Goal: Book appointment/travel/reservation

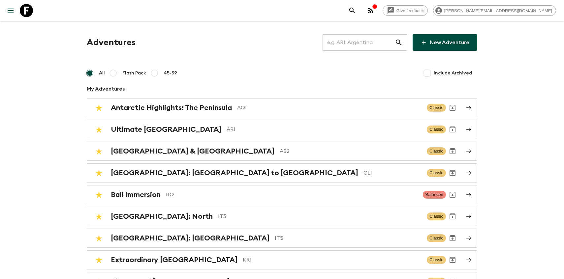
click at [365, 42] on input "text" at bounding box center [359, 42] width 72 height 18
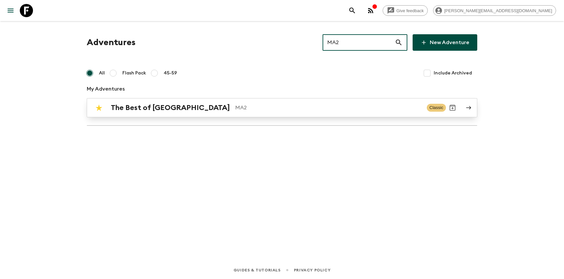
type input "MA2"
click at [185, 115] on link "The Best of Morocco MA2 Classic" at bounding box center [282, 107] width 391 height 19
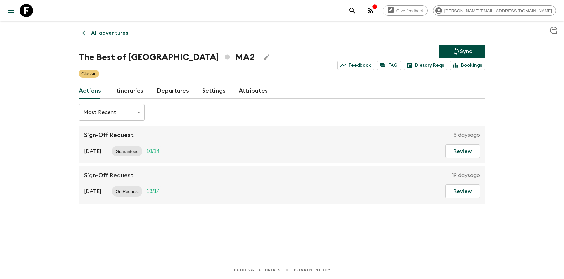
click at [168, 91] on link "Departures" at bounding box center [173, 91] width 32 height 16
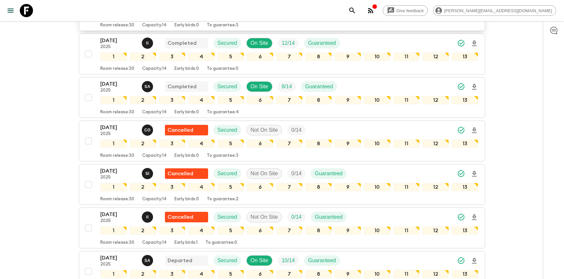
scroll to position [872, 0]
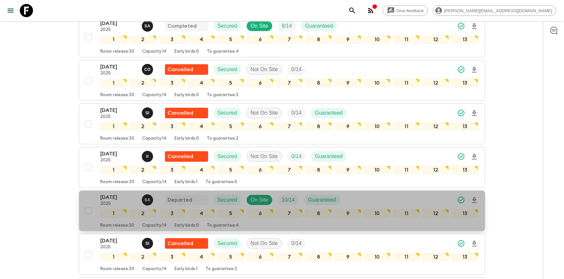
click at [113, 199] on p "[DATE]" at bounding box center [118, 198] width 36 height 8
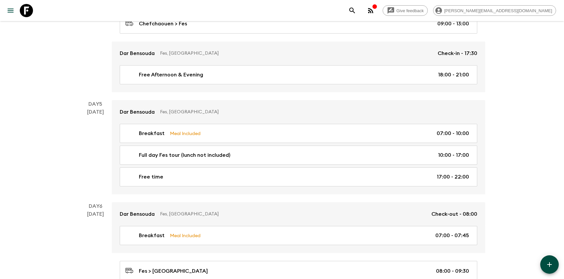
scroll to position [598, 0]
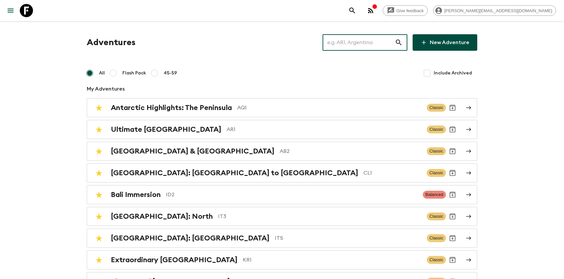
click at [355, 41] on input "text" at bounding box center [359, 42] width 72 height 18
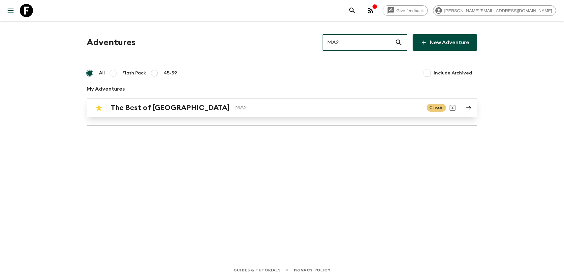
type input "MA2"
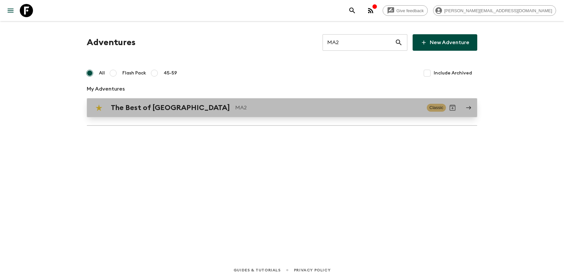
click at [158, 109] on h2 "The Best of [GEOGRAPHIC_DATA]" at bounding box center [170, 108] width 119 height 9
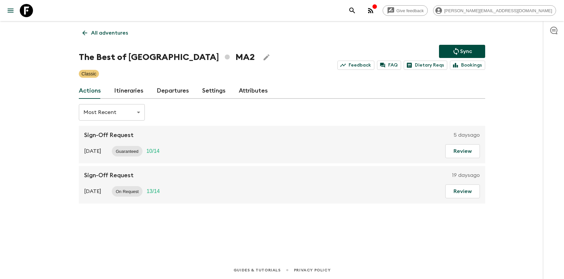
click at [129, 85] on link "Itineraries" at bounding box center [128, 91] width 29 height 16
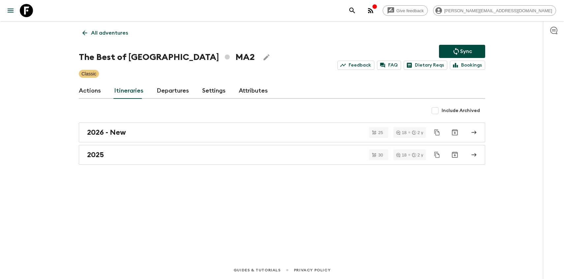
click at [158, 94] on link "Departures" at bounding box center [173, 91] width 32 height 16
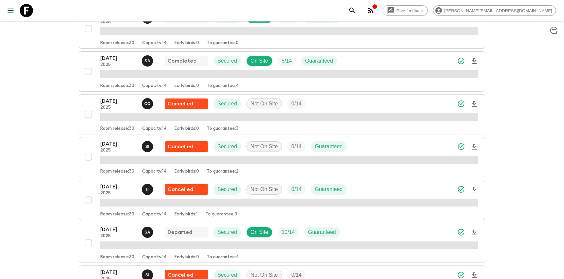
scroll to position [848, 0]
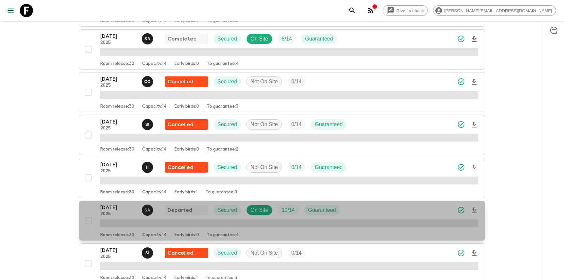
click at [104, 212] on p "2025" at bounding box center [118, 214] width 36 height 5
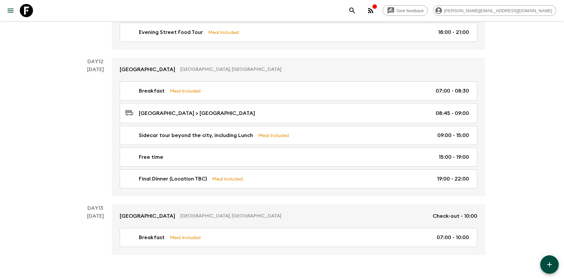
scroll to position [1996, 0]
